Goal: Browse casually: Explore the website without a specific task or goal

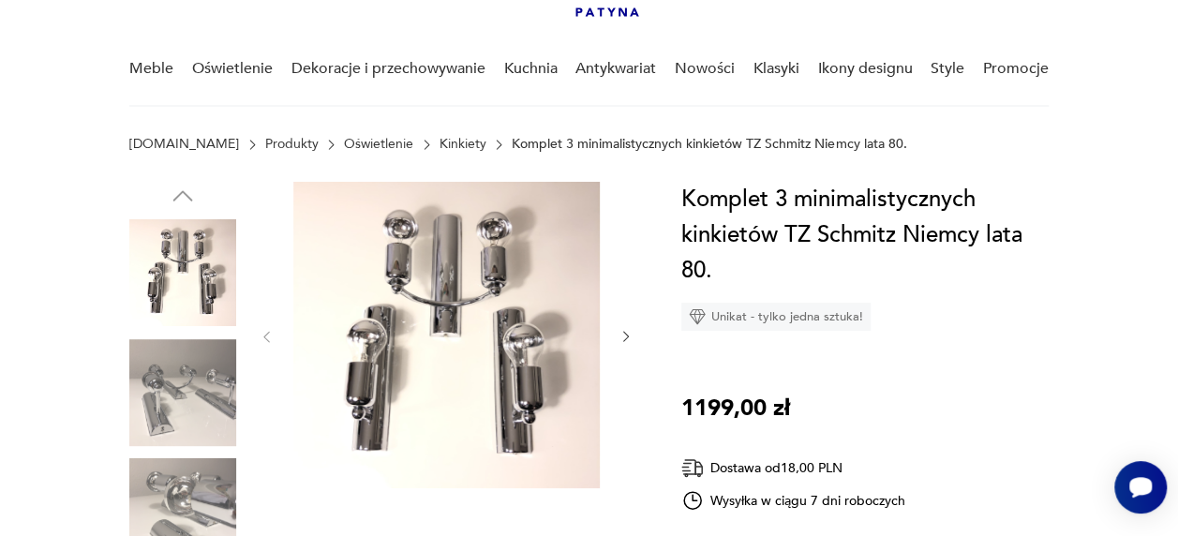
scroll to position [123, 0]
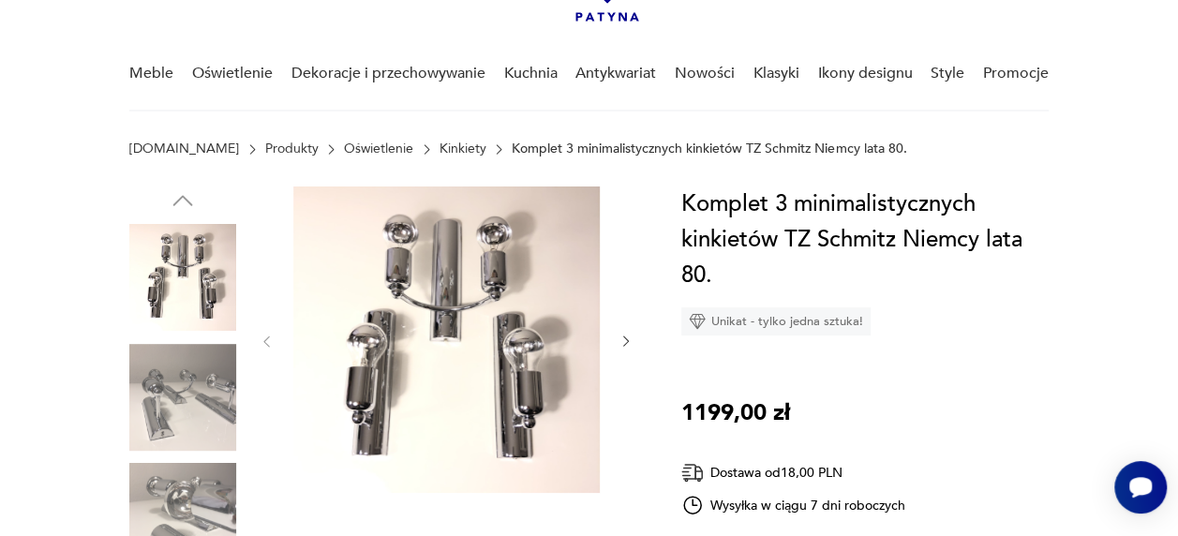
click at [627, 343] on icon "button" at bounding box center [626, 341] width 15 height 15
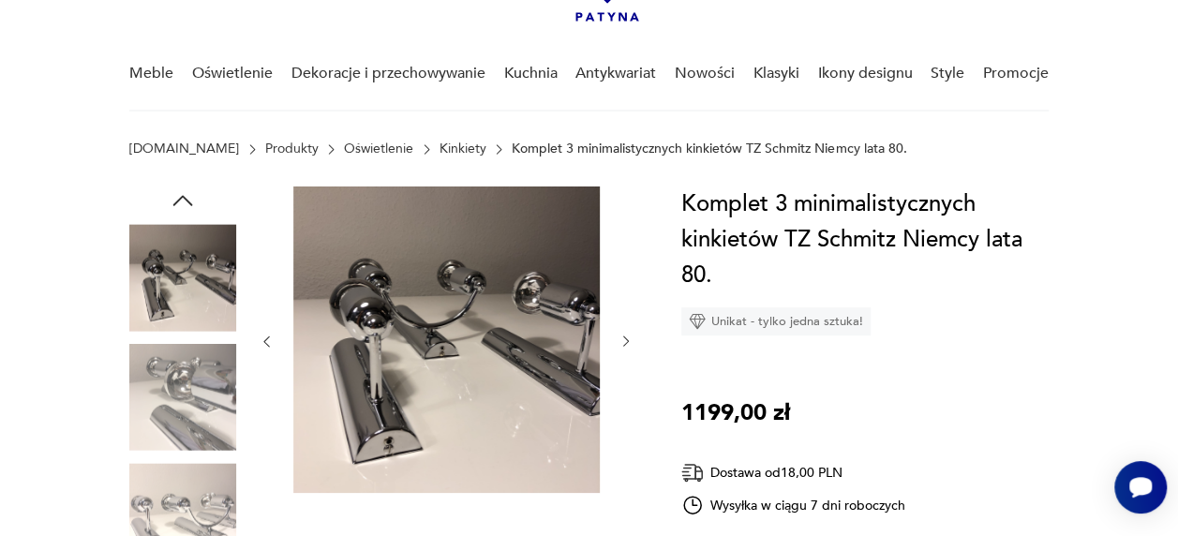
click at [627, 343] on icon "button" at bounding box center [626, 341] width 15 height 15
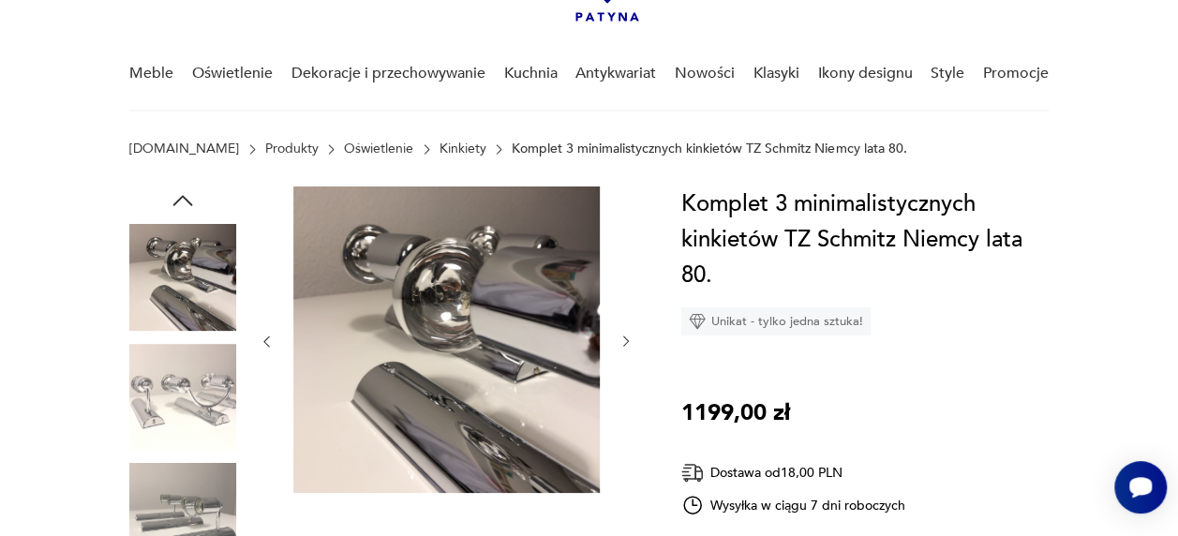
click at [627, 343] on icon "button" at bounding box center [626, 341] width 15 height 15
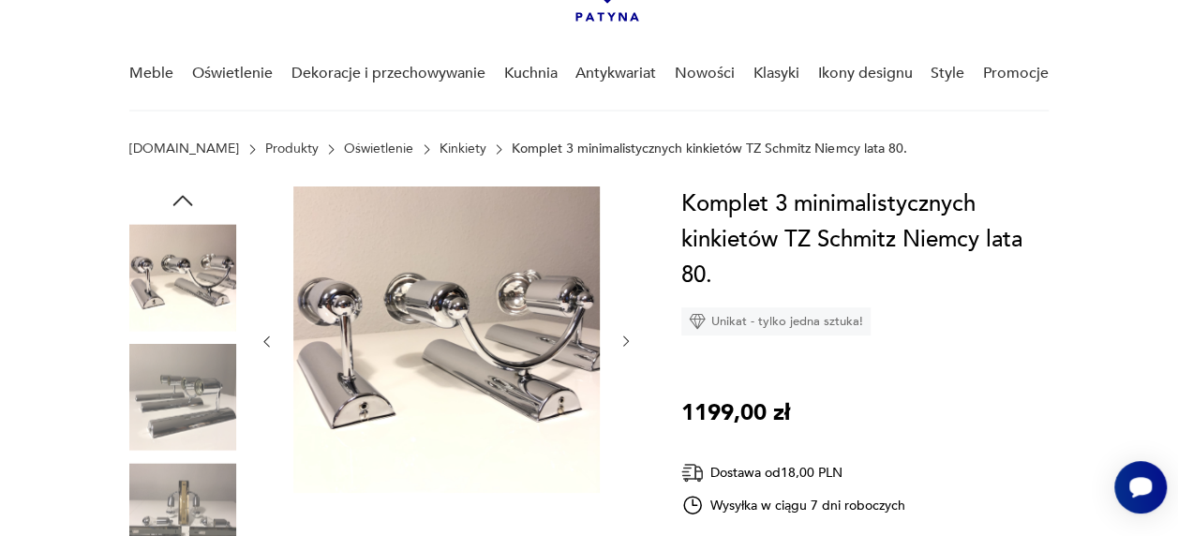
click at [627, 343] on icon "button" at bounding box center [626, 341] width 15 height 15
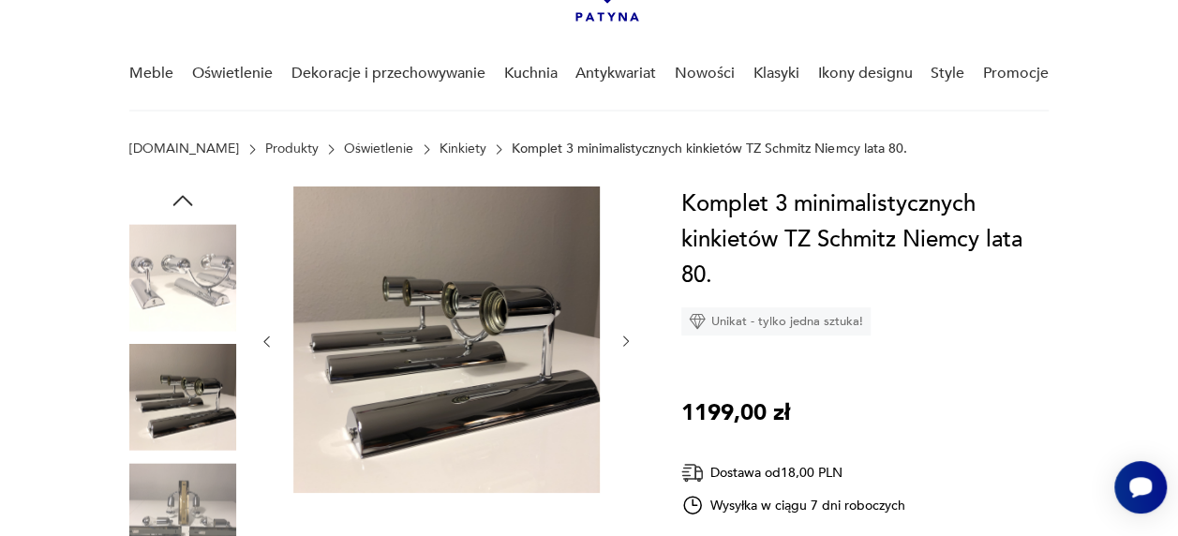
click at [627, 343] on icon "button" at bounding box center [626, 341] width 15 height 15
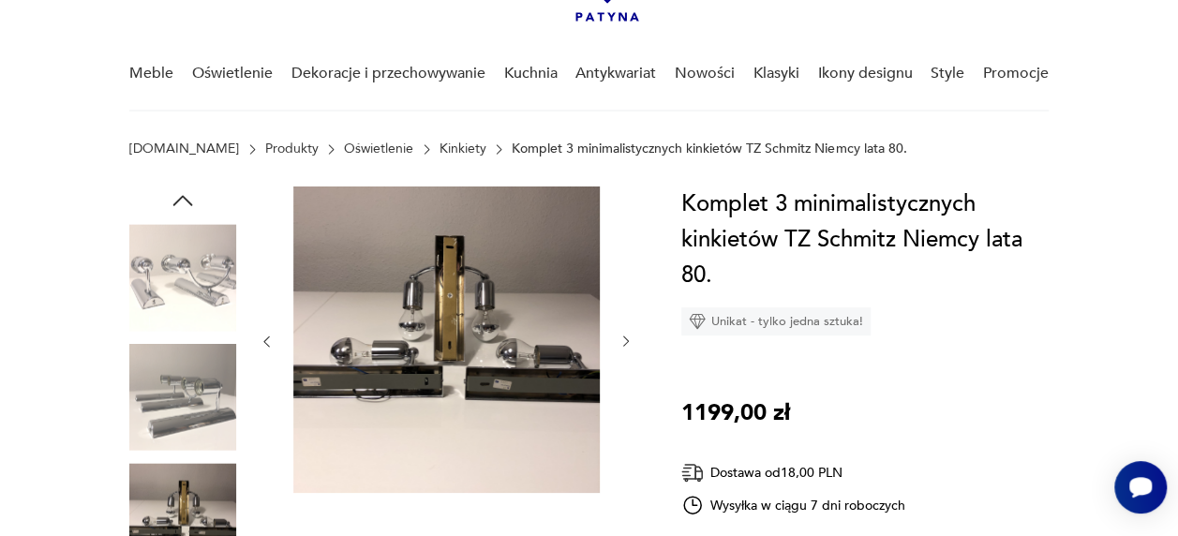
click at [627, 343] on icon "button" at bounding box center [626, 341] width 15 height 15
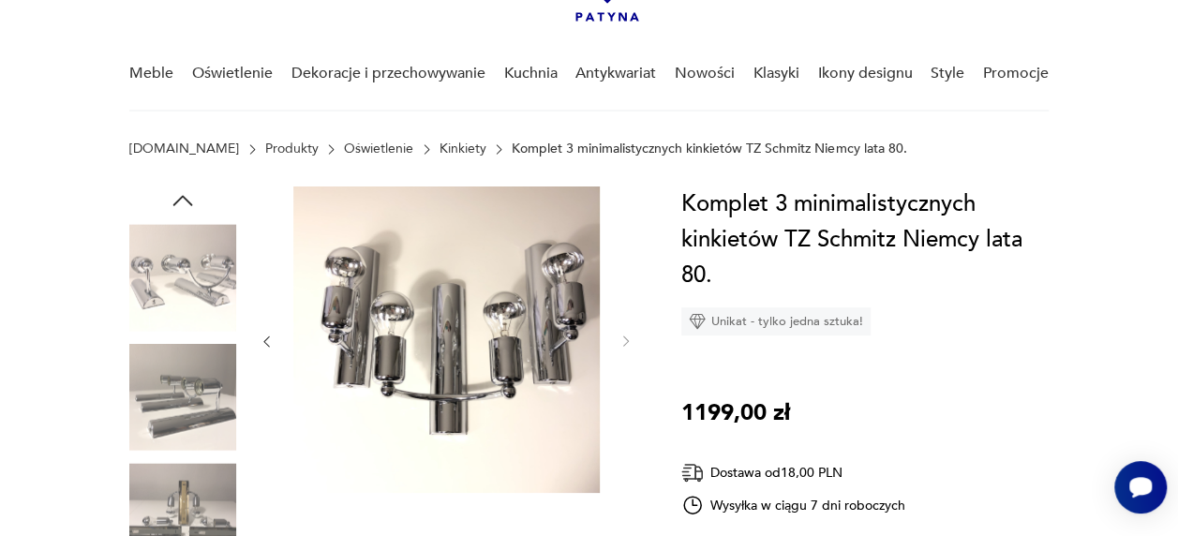
click at [263, 349] on icon "button" at bounding box center [266, 341] width 15 height 15
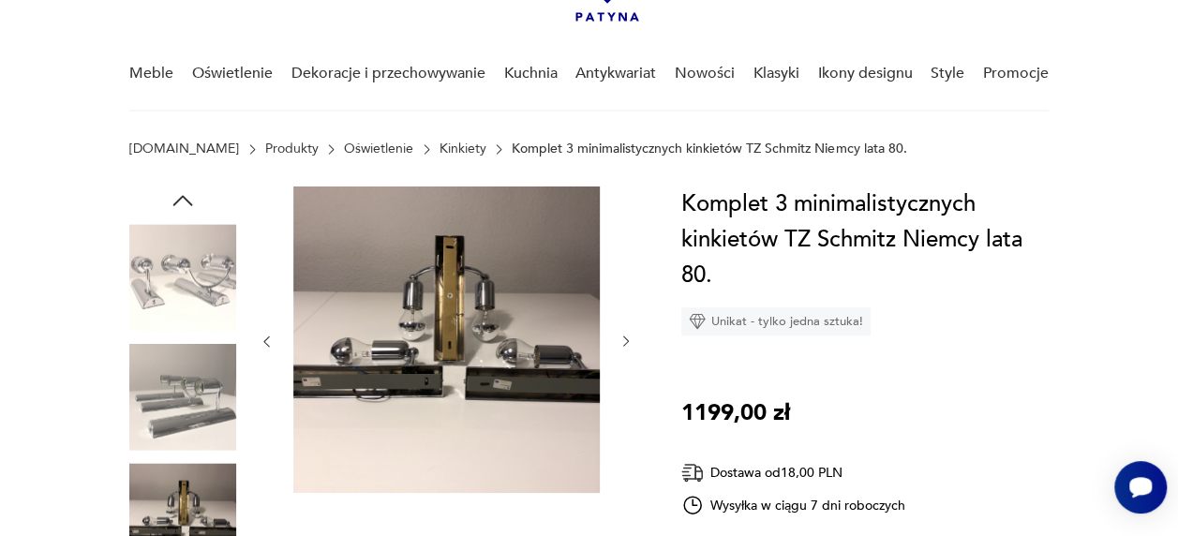
click at [626, 337] on icon "button" at bounding box center [626, 341] width 15 height 15
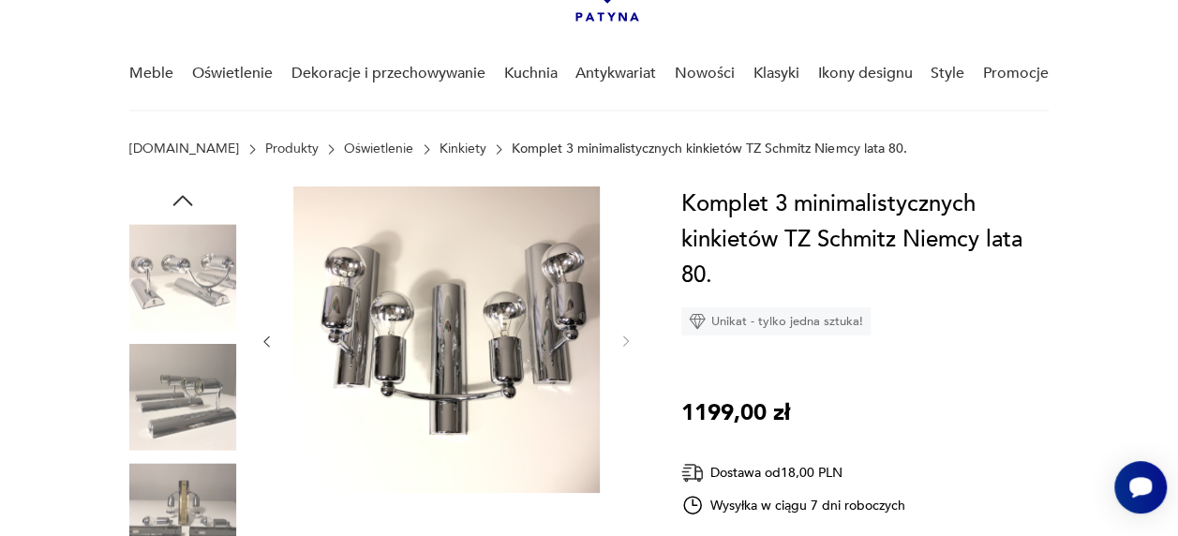
click at [267, 339] on icon "button" at bounding box center [266, 341] width 15 height 15
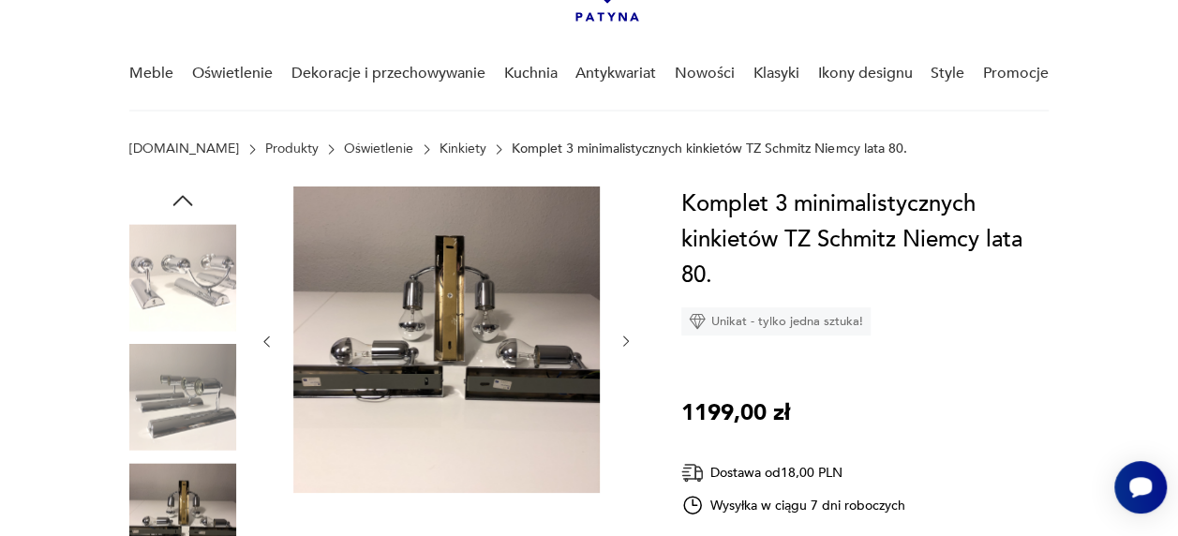
click at [267, 339] on icon "button" at bounding box center [266, 341] width 15 height 15
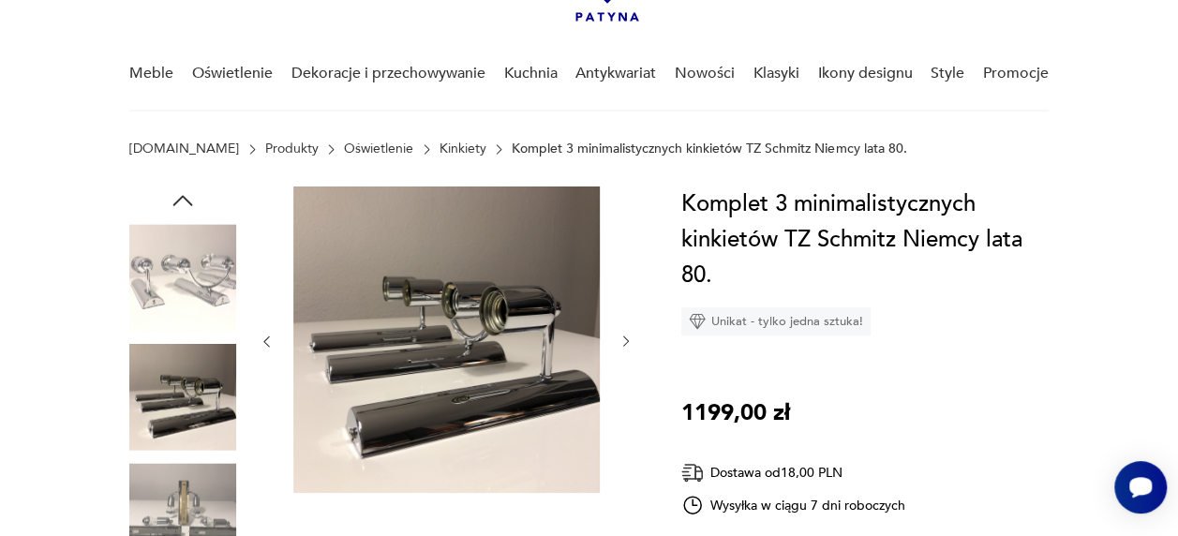
click at [267, 339] on icon "button" at bounding box center [266, 341] width 15 height 15
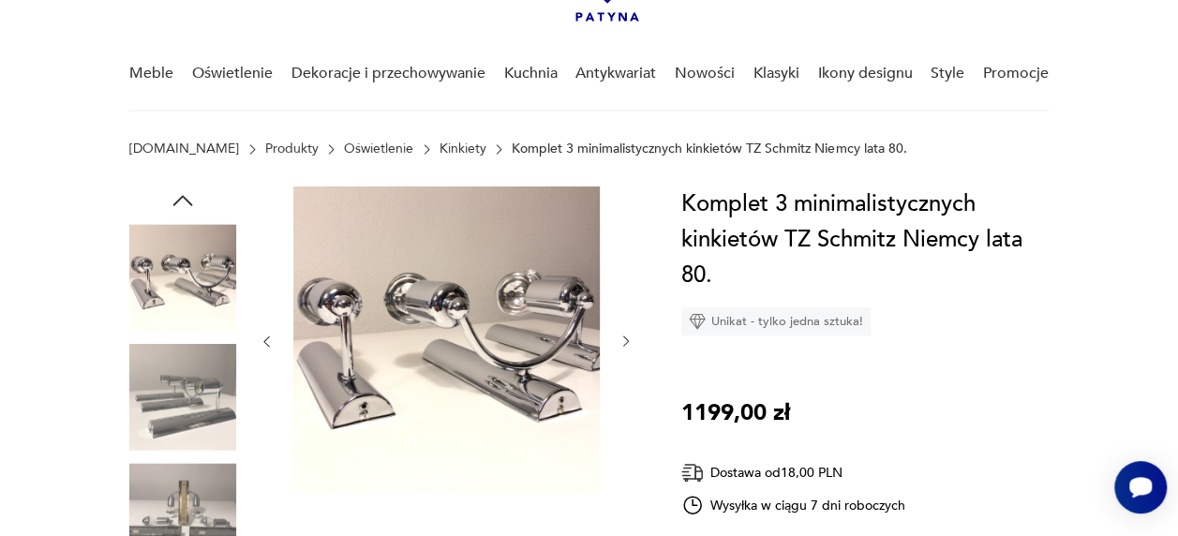
click at [626, 337] on icon "button" at bounding box center [626, 341] width 15 height 15
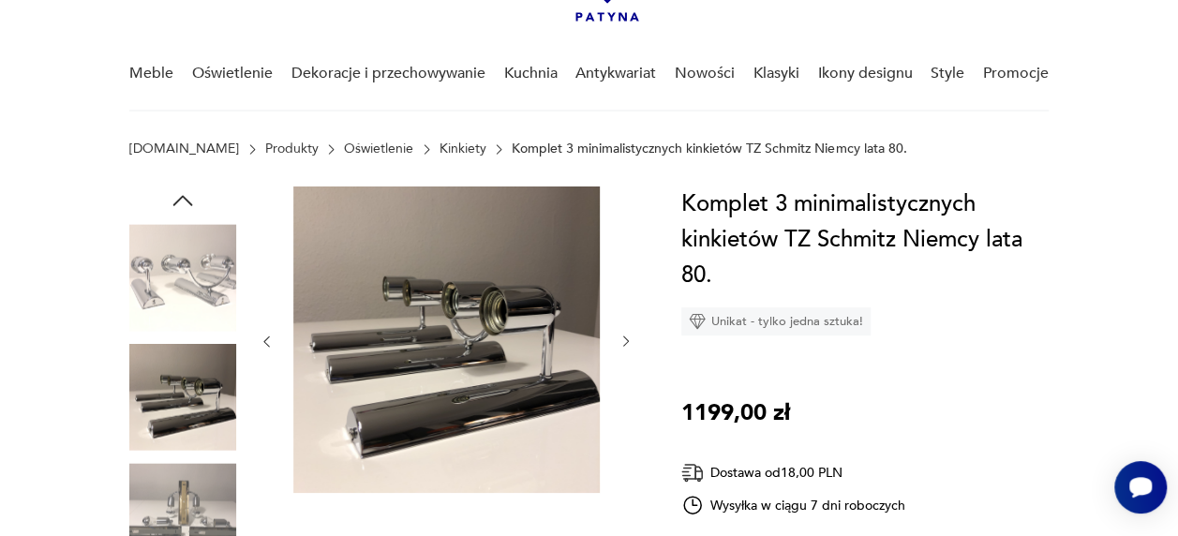
click at [626, 337] on icon "button" at bounding box center [626, 341] width 15 height 15
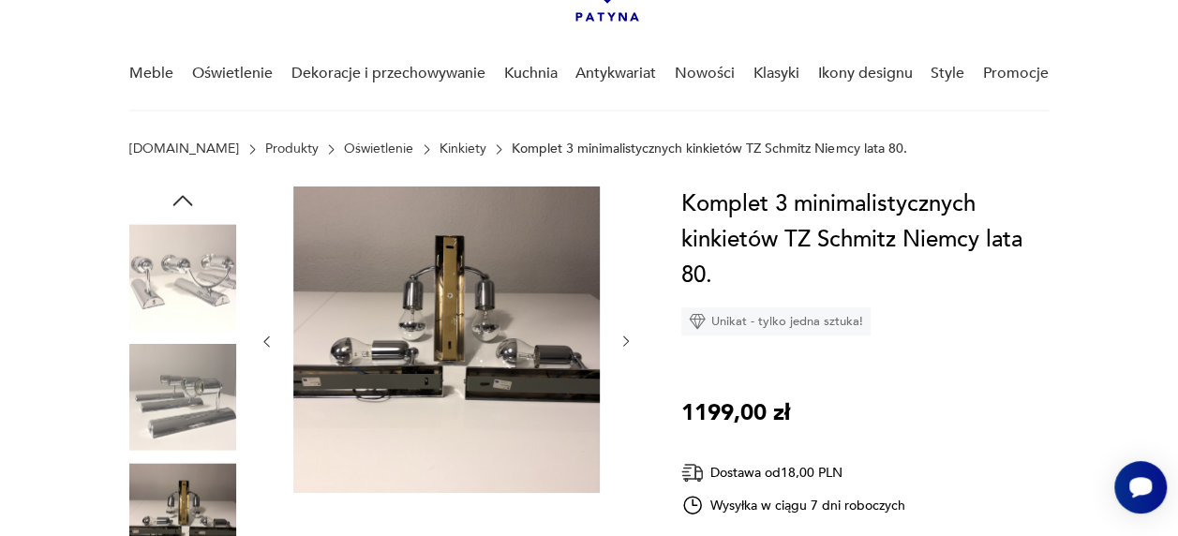
click at [626, 337] on icon "button" at bounding box center [626, 341] width 15 height 15
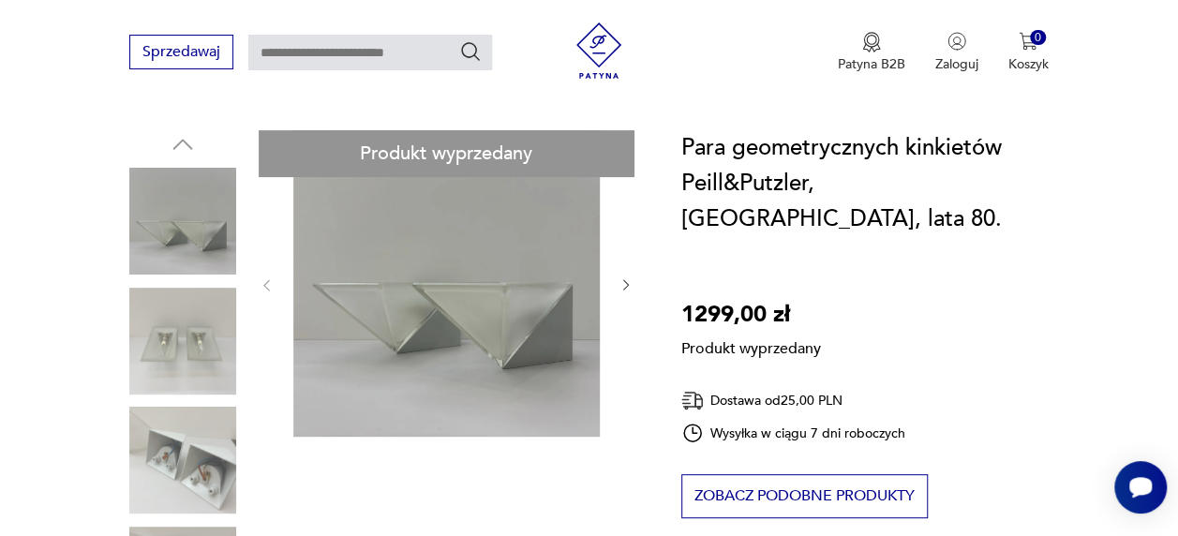
scroll to position [174, 0]
